Goal: Feedback & Contribution: Leave review/rating

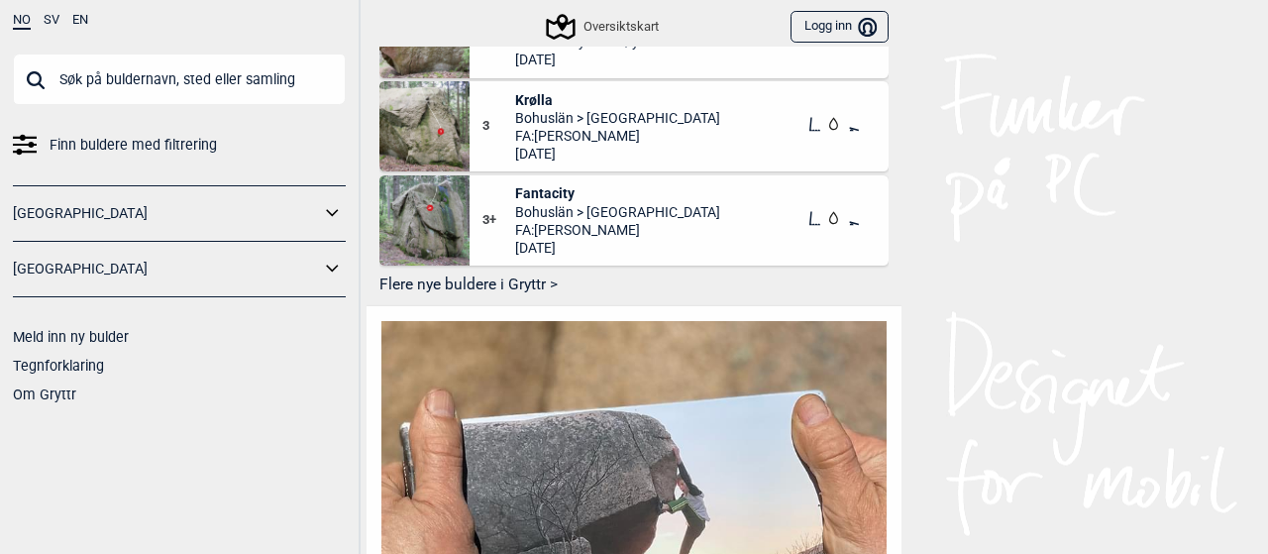
scroll to position [1048, 0]
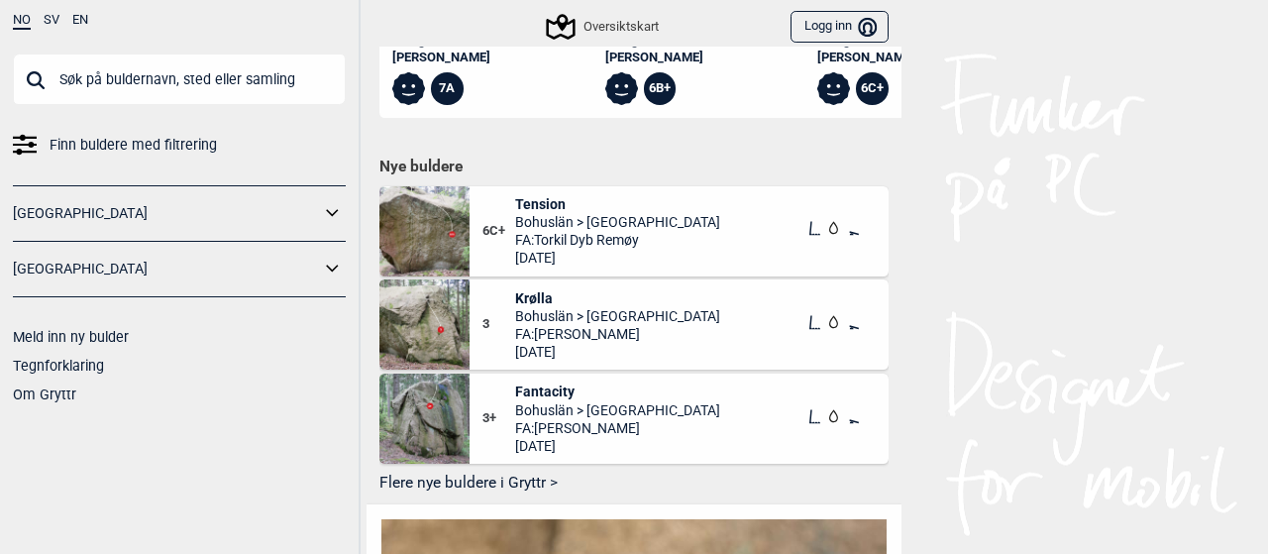
click at [518, 498] on button "Flere nye buldere i Gryttr >" at bounding box center [634, 483] width 509 height 31
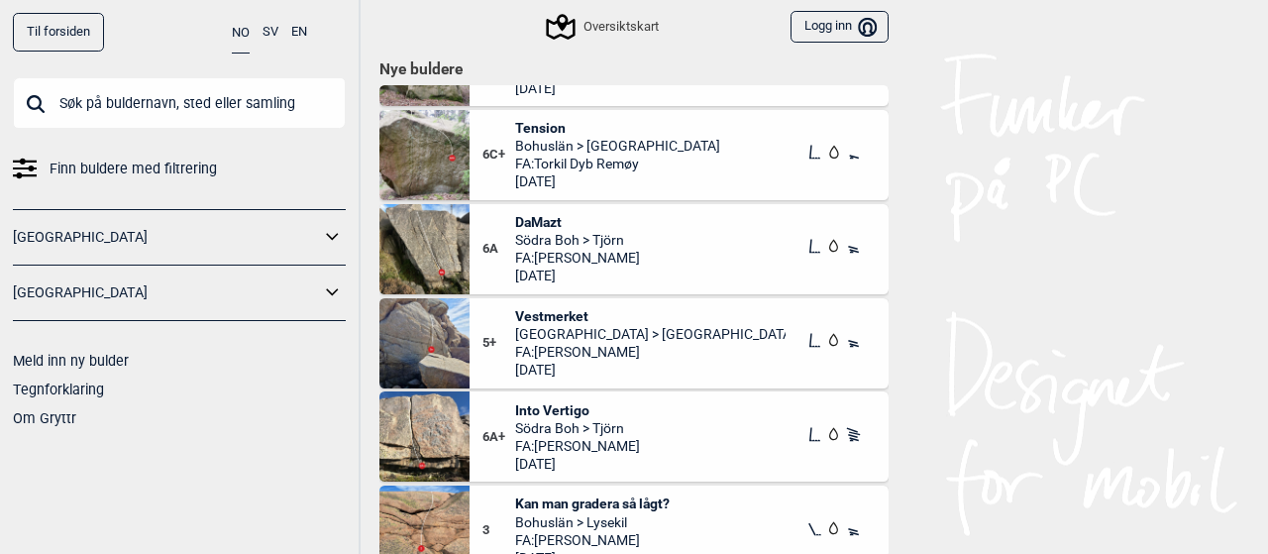
scroll to position [297, 0]
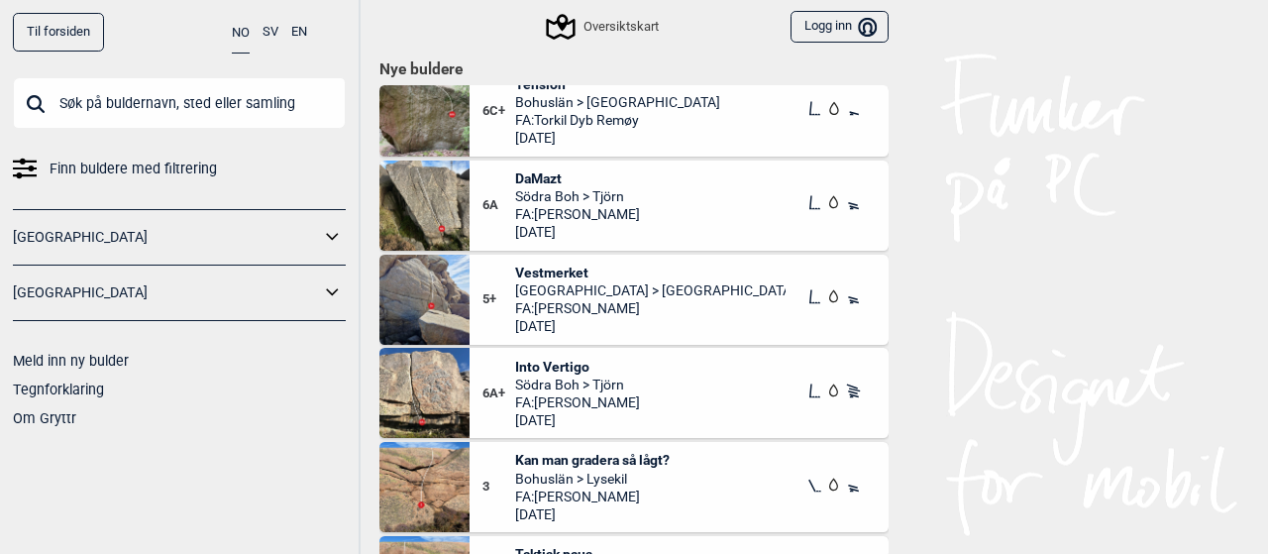
click at [577, 305] on span "FA: [PERSON_NAME]" at bounding box center [651, 308] width 272 height 18
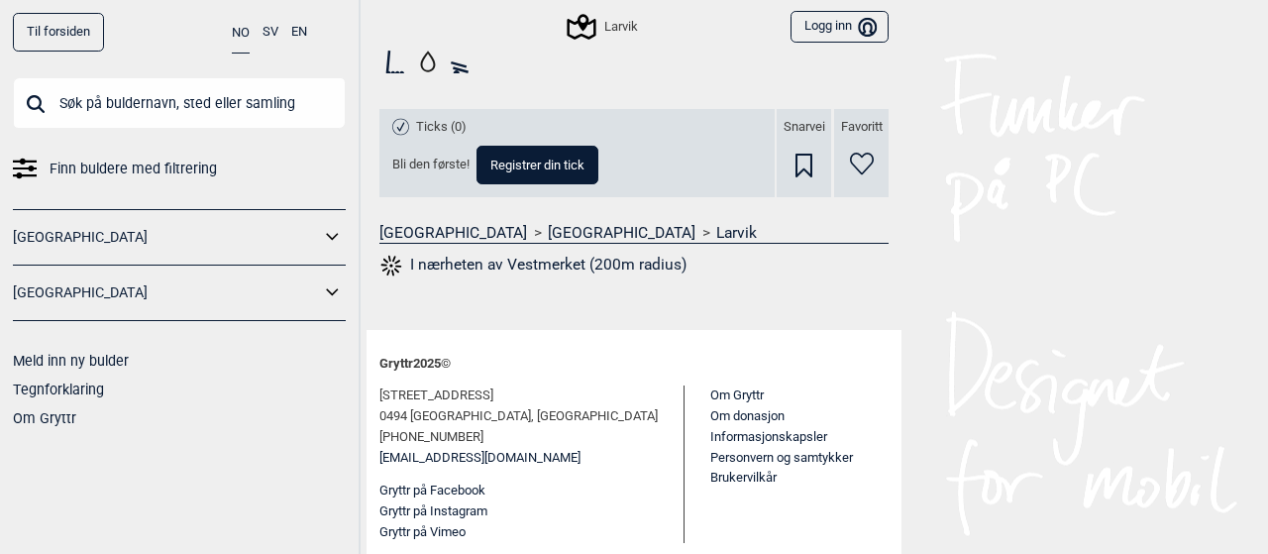
scroll to position [575, 0]
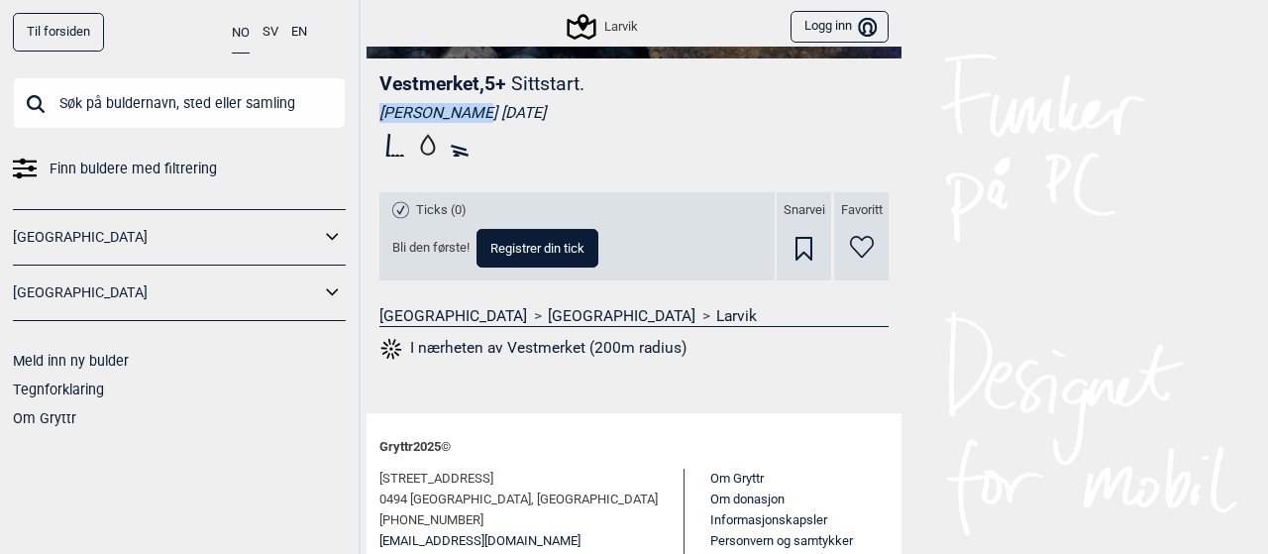
drag, startPoint x: 373, startPoint y: 110, endPoint x: 465, endPoint y: 116, distance: 92.3
click at [465, 116] on div "[PERSON_NAME] [DATE]" at bounding box center [634, 113] width 509 height 20
copy div "[PERSON_NAME]"
click at [206, 98] on input "text" at bounding box center [179, 103] width 333 height 52
paste input "[PERSON_NAME]"
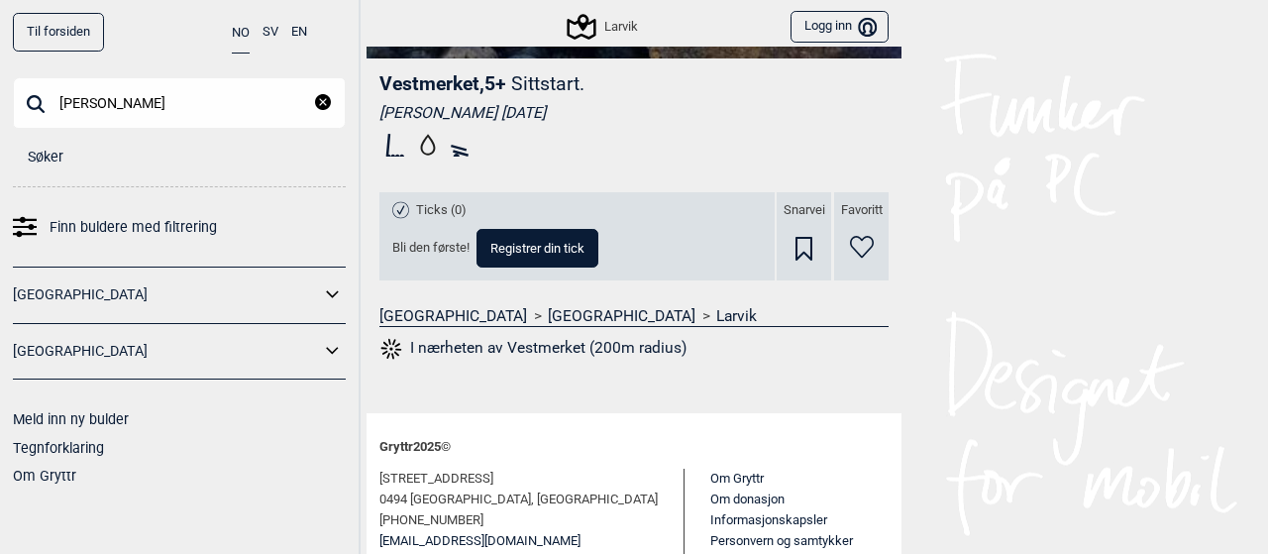
type input "[PERSON_NAME]"
click at [843, 27] on button "Logg inn Bruker" at bounding box center [840, 27] width 98 height 33
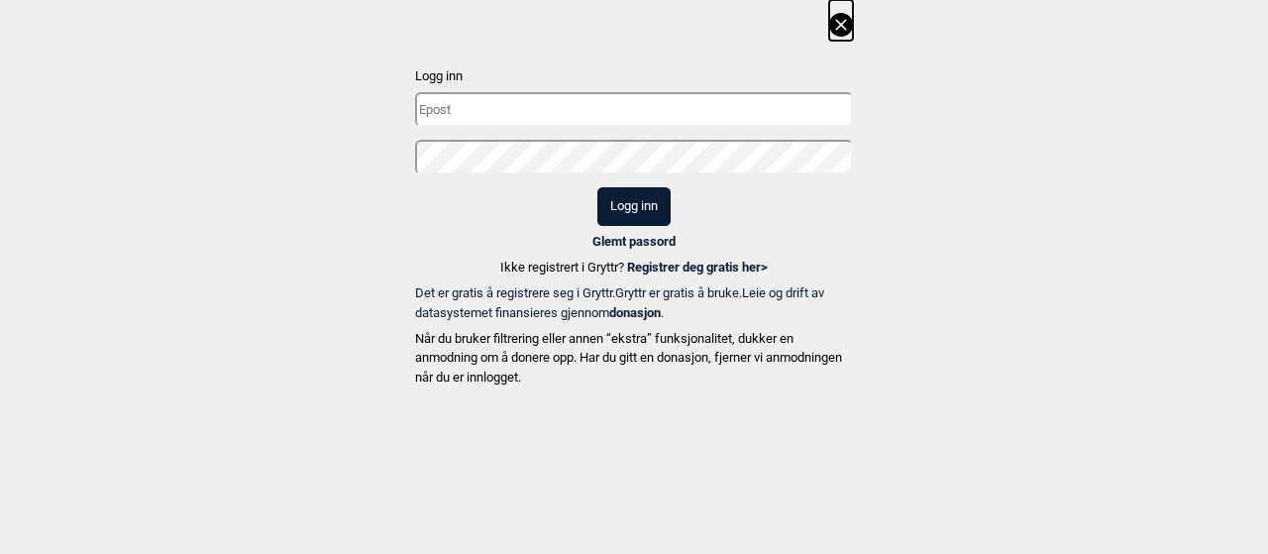
type input "[EMAIL_ADDRESS][DOMAIN_NAME]"
click at [616, 203] on button "Logg inn" at bounding box center [634, 206] width 73 height 39
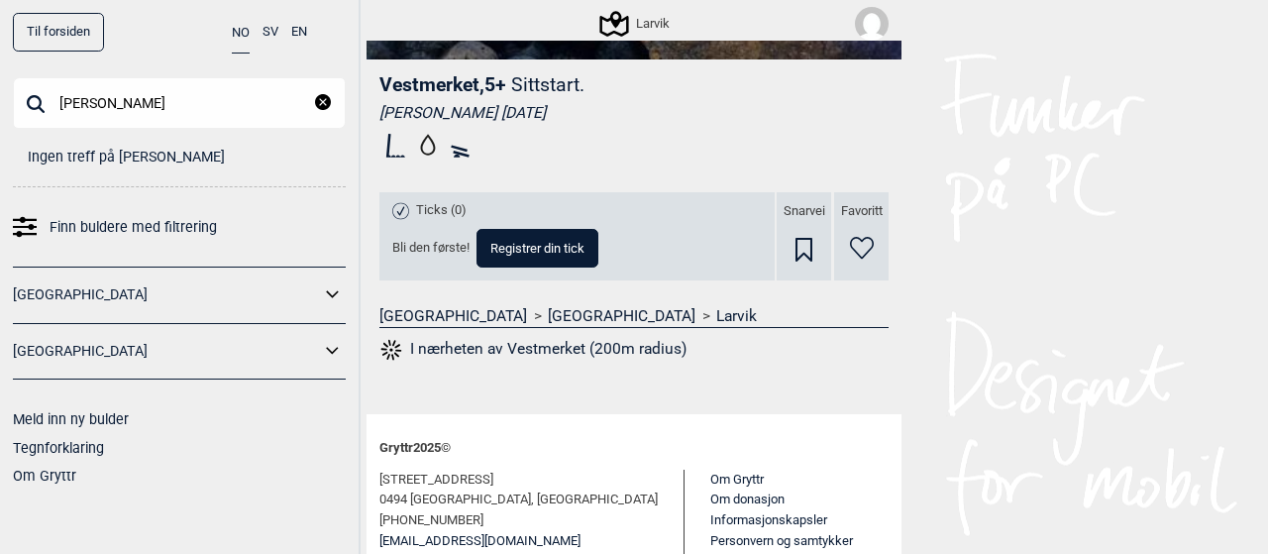
scroll to position [171, 0]
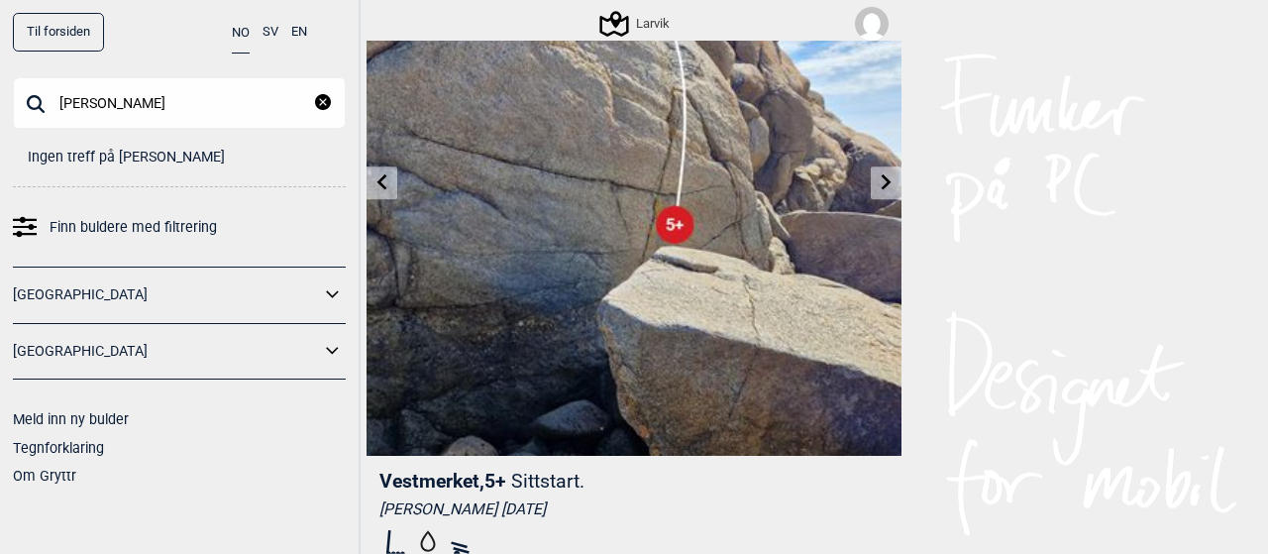
click at [872, 20] on img at bounding box center [872, 24] width 34 height 34
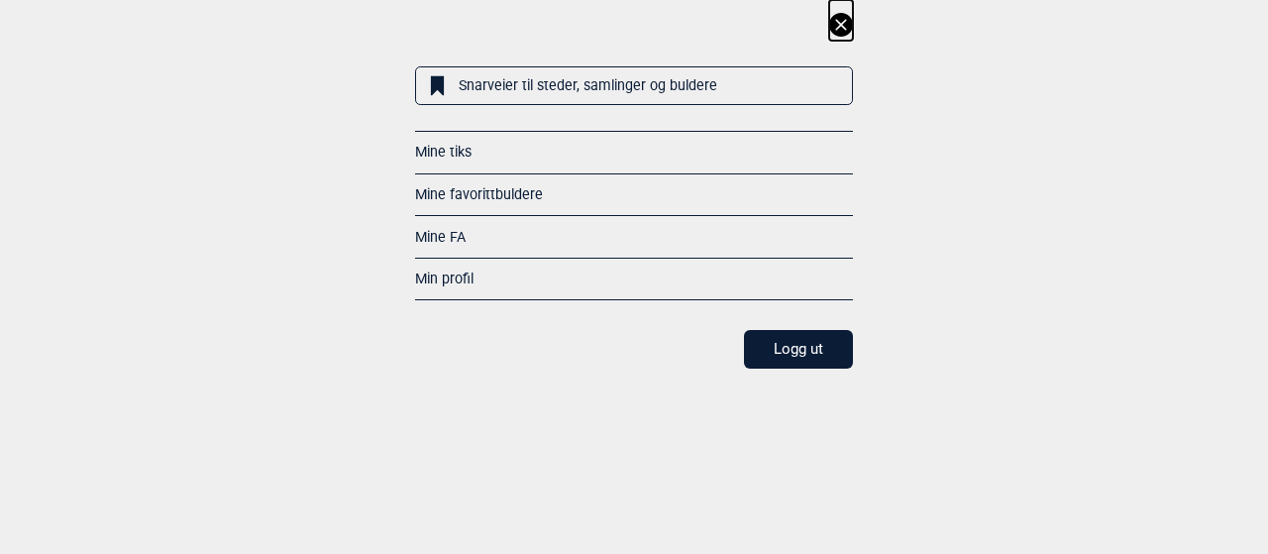
click at [446, 234] on link "Mine FA" at bounding box center [440, 237] width 51 height 16
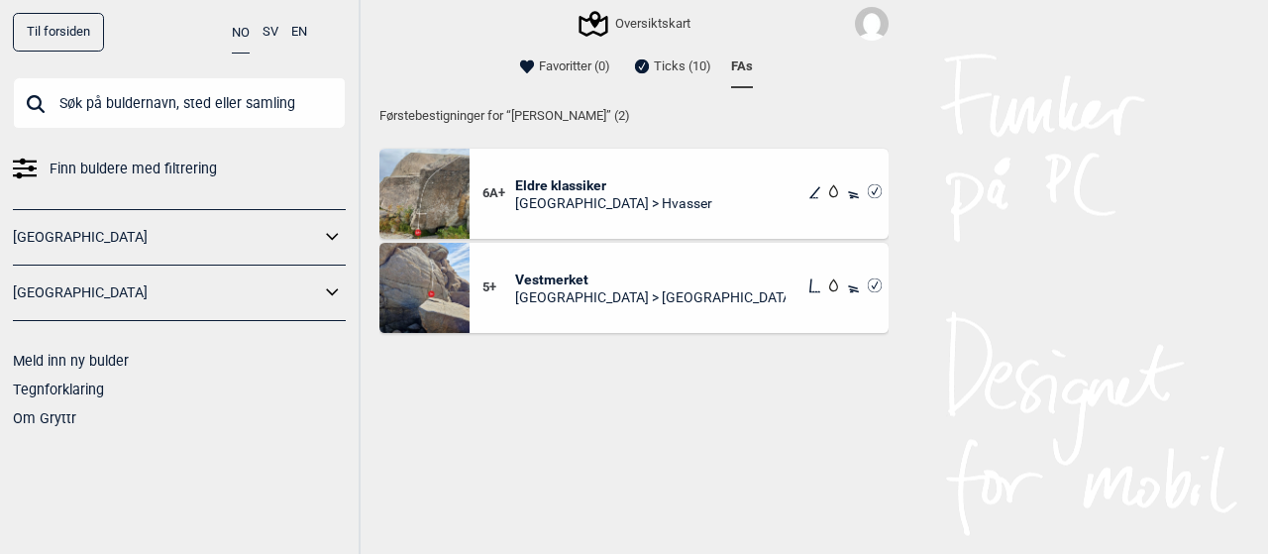
click at [668, 65] on li "Ticks (10)" at bounding box center [670, 67] width 81 height 40
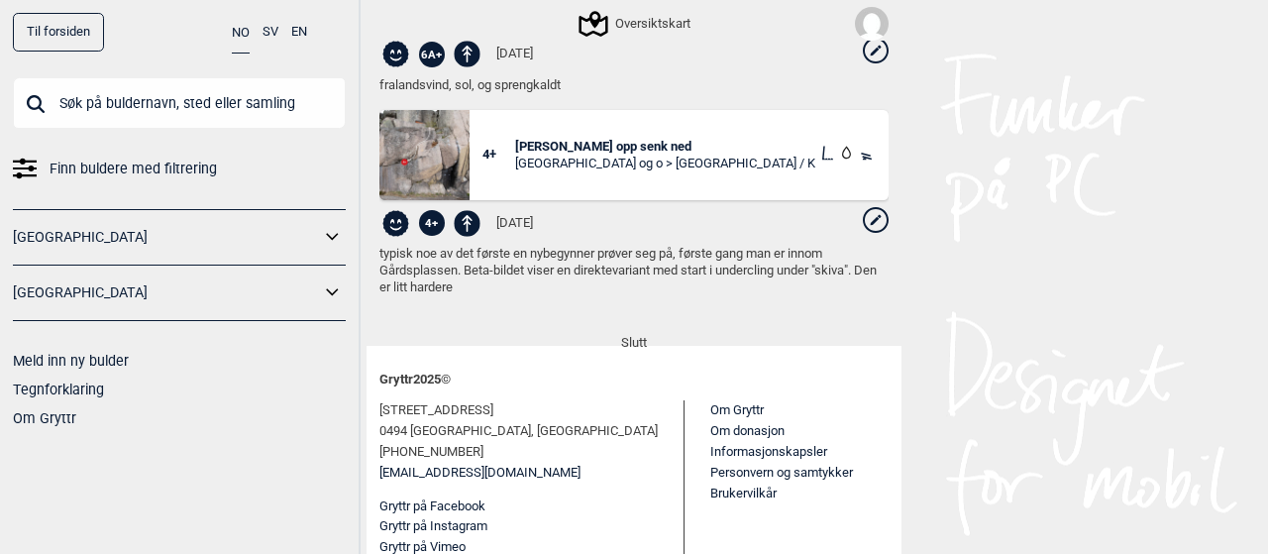
scroll to position [245, 0]
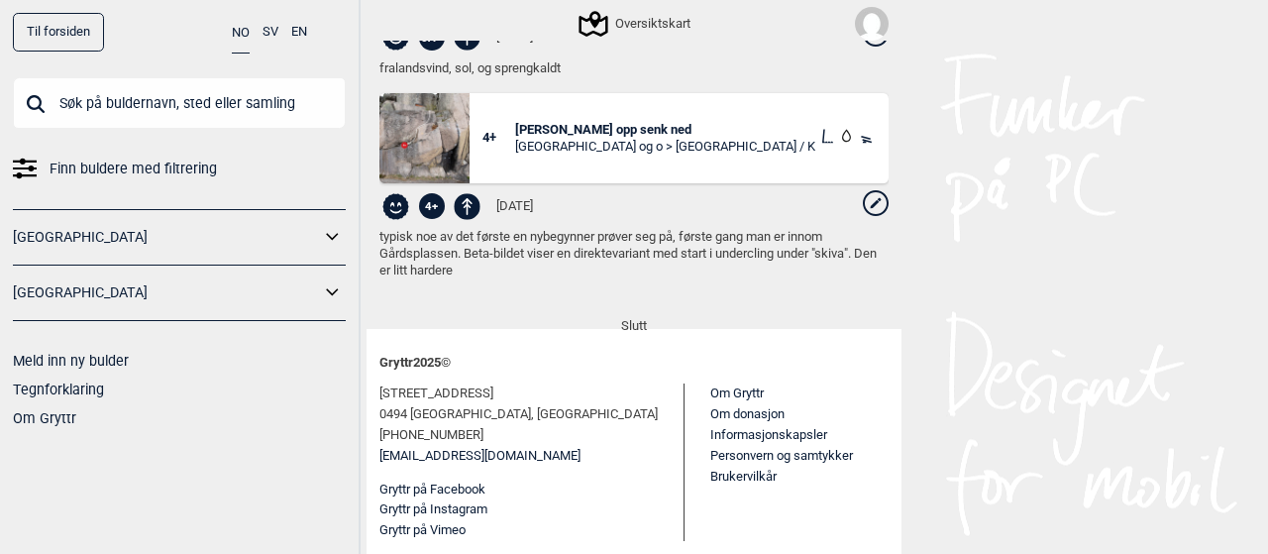
click at [863, 199] on icon at bounding box center [876, 203] width 26 height 26
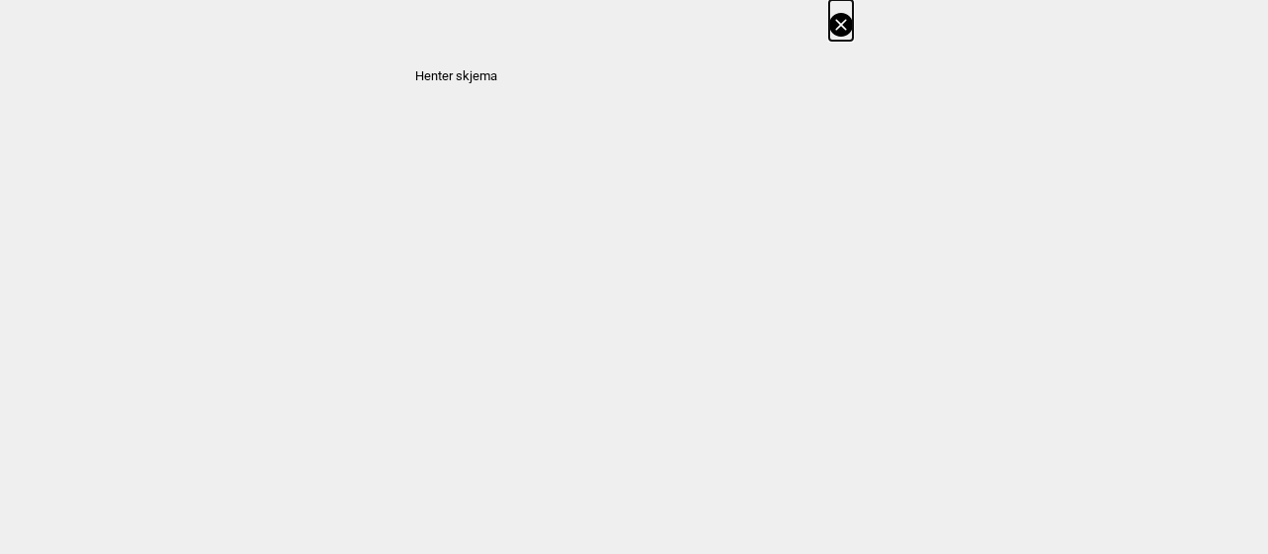
select select "113"
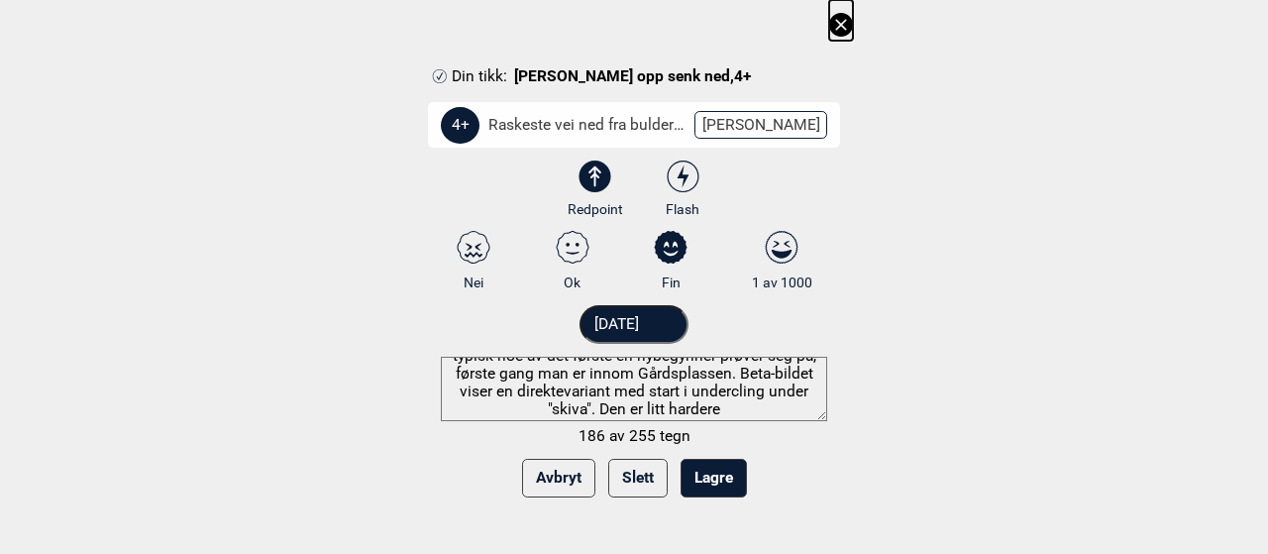
scroll to position [0, 0]
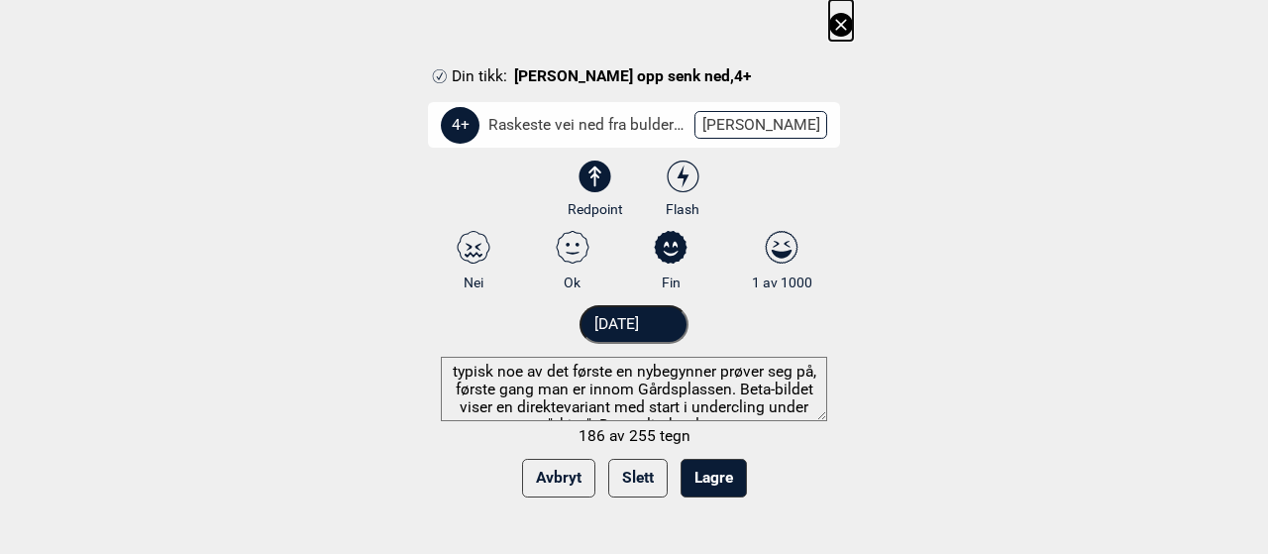
drag, startPoint x: 491, startPoint y: 372, endPoint x: 401, endPoint y: 366, distance: 89.4
click at [420, 372] on div "Din tikk: [PERSON_NAME] opp senk ned , 4+ 4+ Raskeste vei ned fra buldern... [P…" at bounding box center [634, 288] width 438 height 444
drag, startPoint x: 585, startPoint y: 374, endPoint x: 666, endPoint y: 369, distance: 81.4
click at [666, 369] on textarea "noe av det første en nybegynner prøver seg på, første gang man er innom Gårdspl…" at bounding box center [634, 389] width 386 height 64
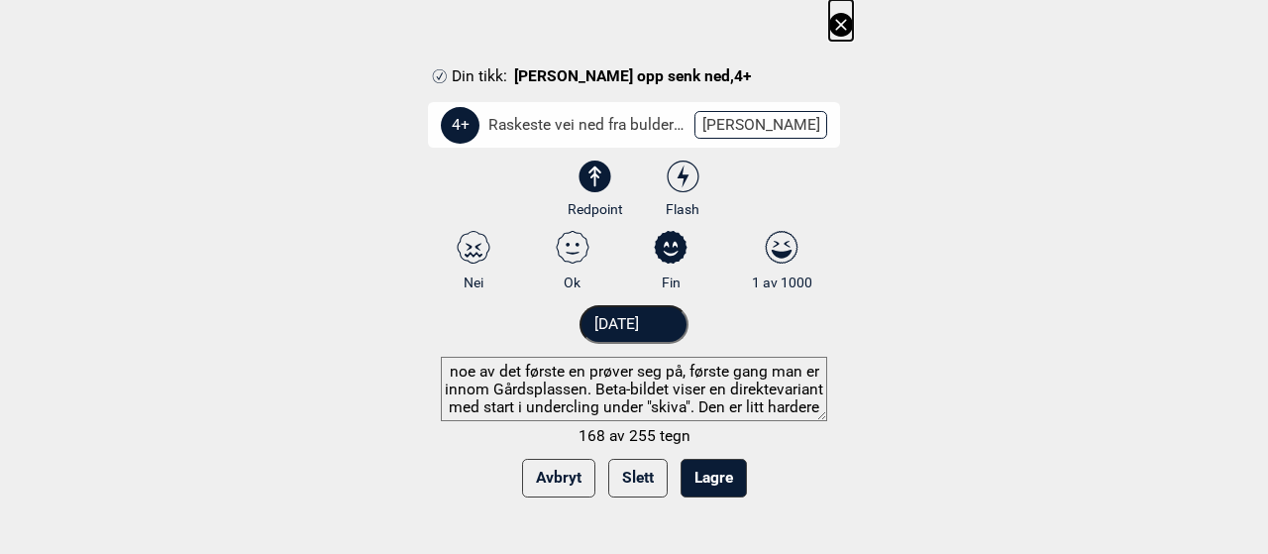
type textarea "noe av det første en prøver seg på, første gang man er innom Gårdsplassen. Beta…"
click at [729, 479] on button "Lagre" at bounding box center [714, 478] width 66 height 39
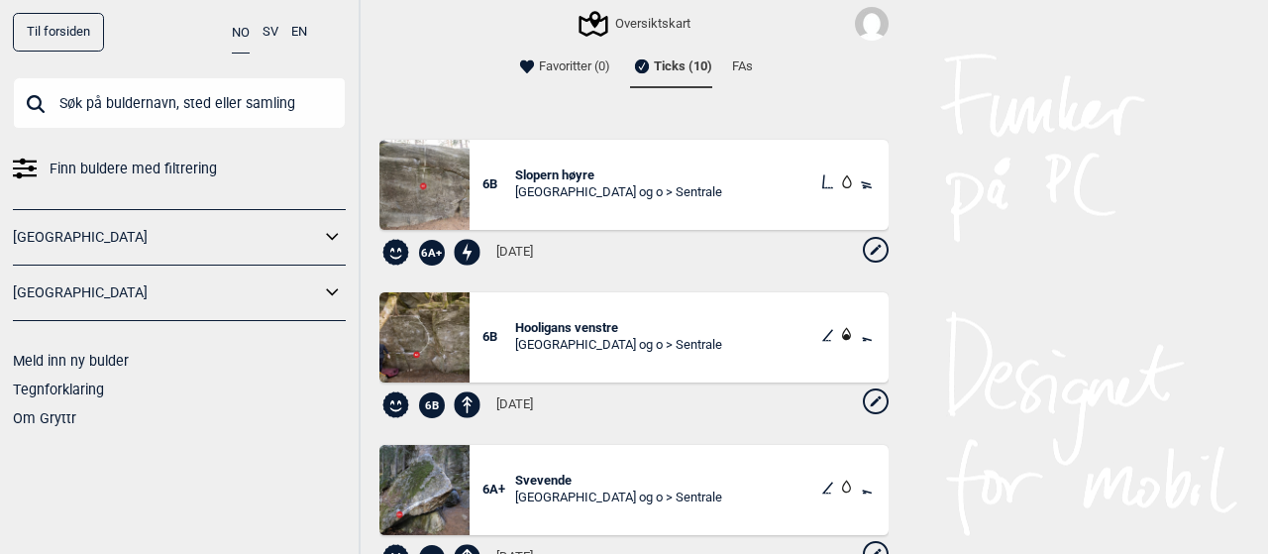
scroll to position [0, 0]
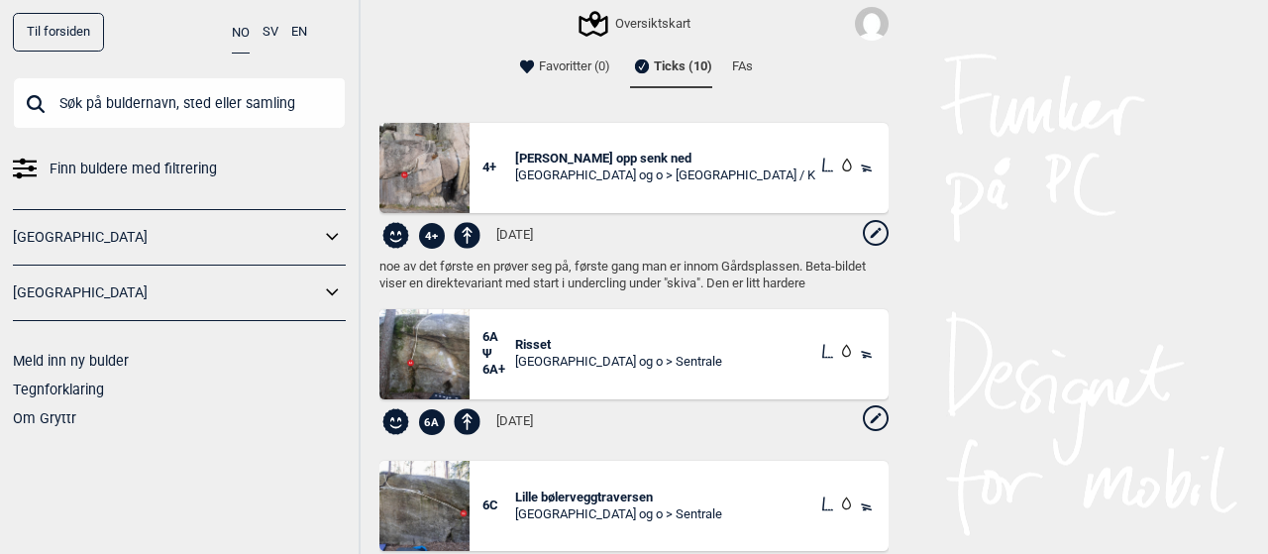
click at [589, 162] on span "[PERSON_NAME] opp senk ned" at bounding box center [665, 159] width 300 height 17
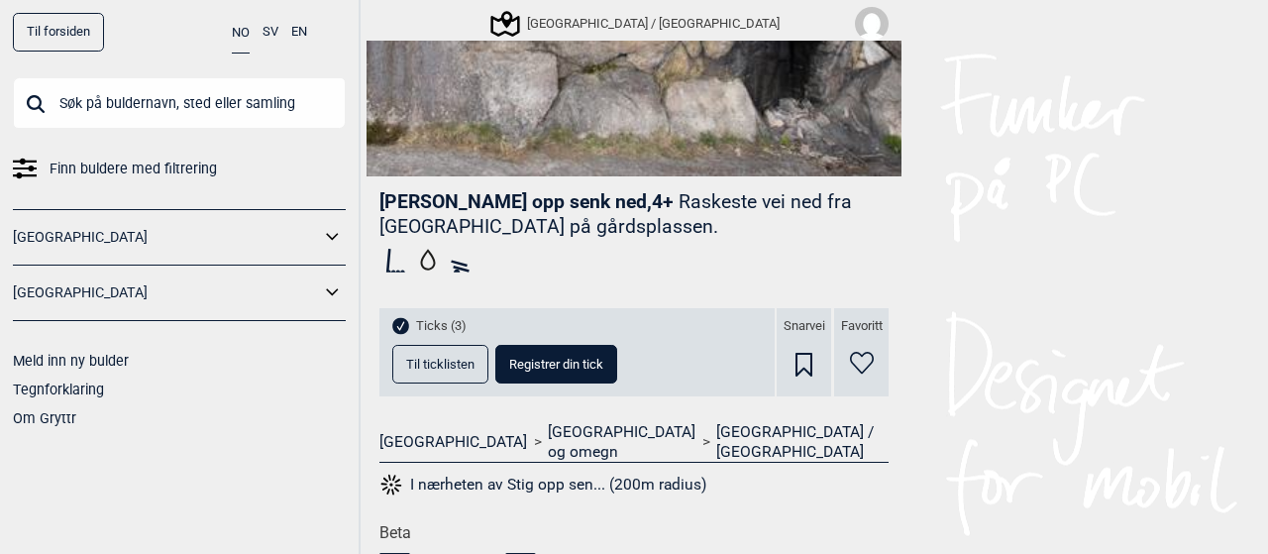
scroll to position [388, 0]
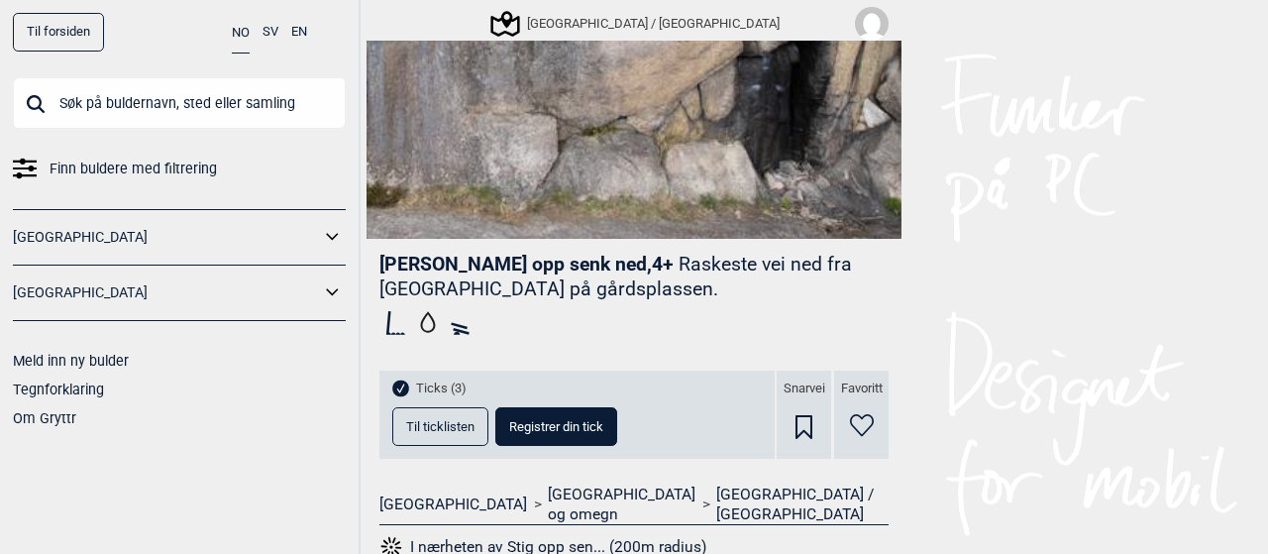
click at [406, 424] on span "Til ticklisten" at bounding box center [440, 426] width 68 height 13
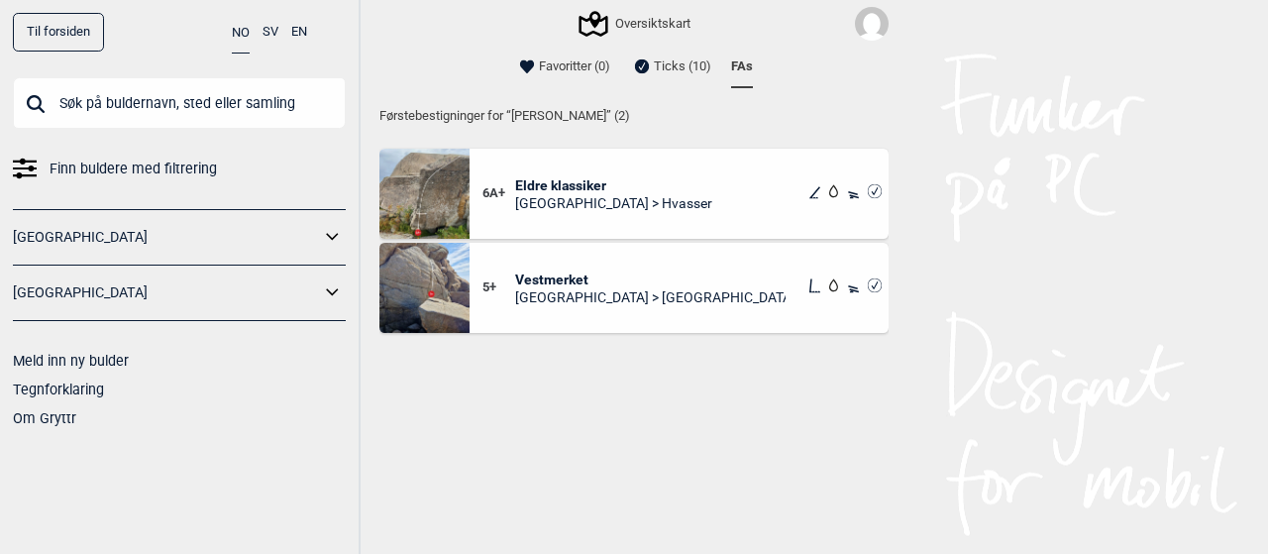
click at [555, 275] on span "Vestmerket" at bounding box center [651, 280] width 272 height 18
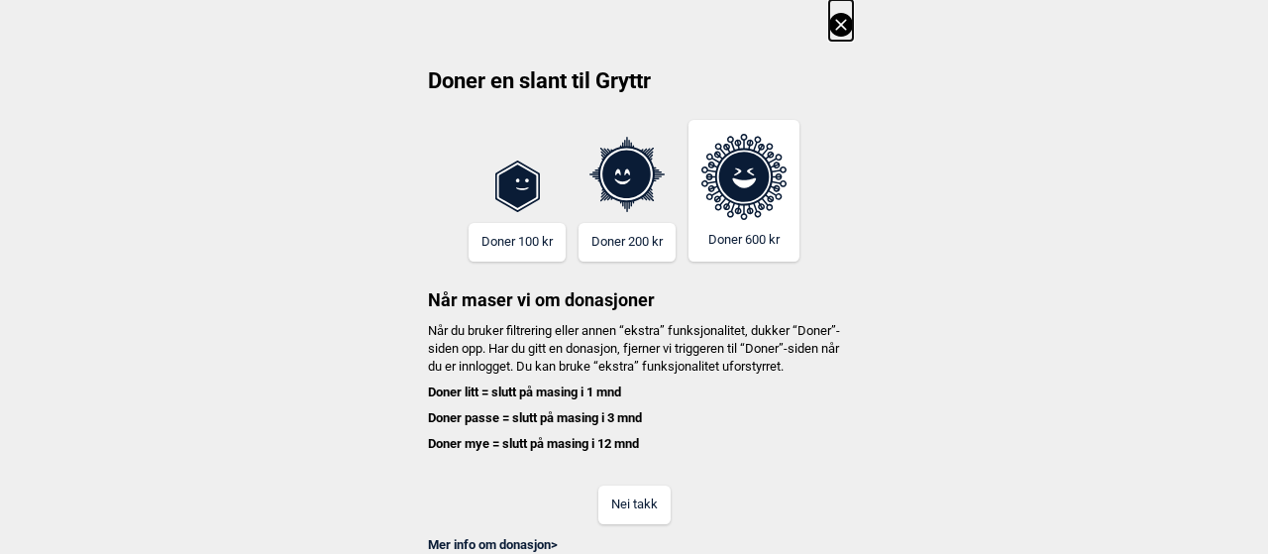
click at [626, 524] on button "Nei takk" at bounding box center [635, 505] width 72 height 39
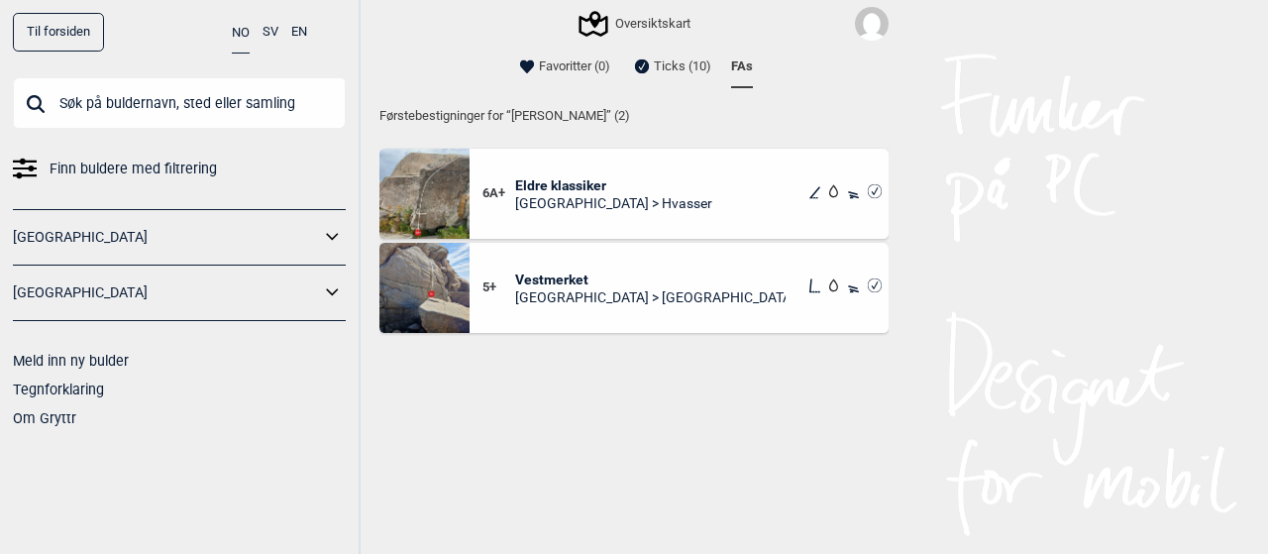
click at [523, 189] on span "Eldre klassiker" at bounding box center [613, 185] width 197 height 18
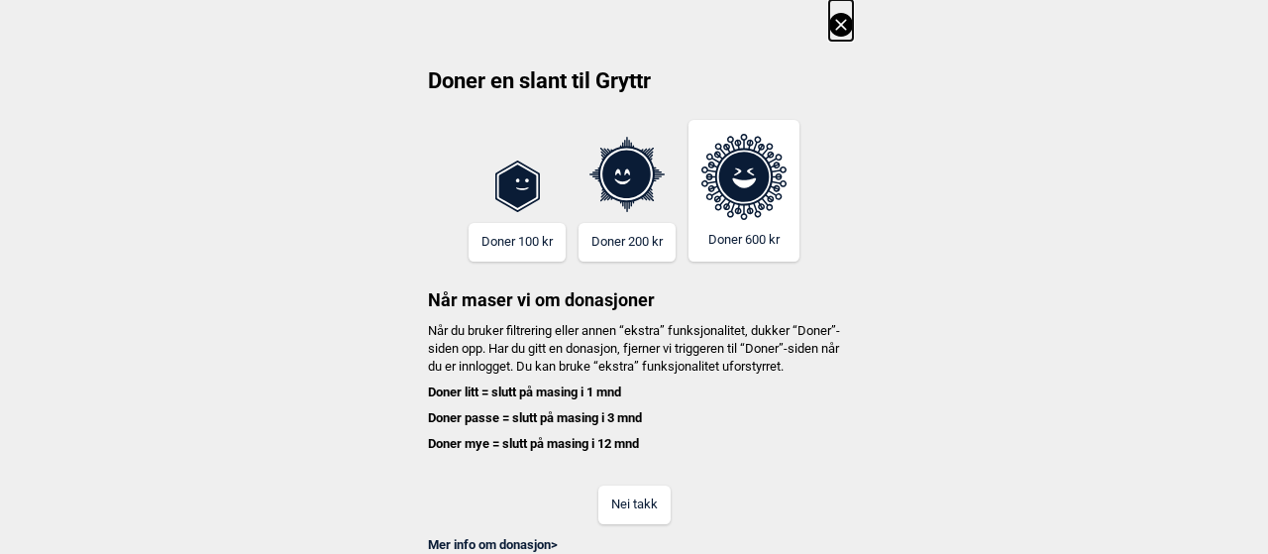
click at [637, 524] on button "Nei takk" at bounding box center [635, 505] width 72 height 39
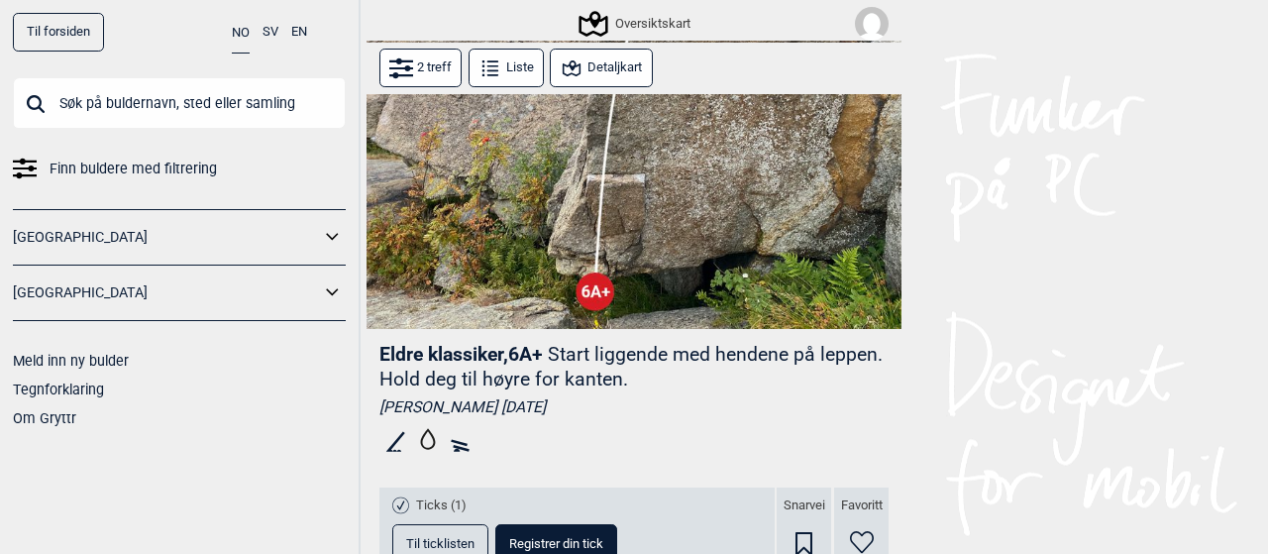
scroll to position [396, 0]
